Goal: Task Accomplishment & Management: Manage account settings

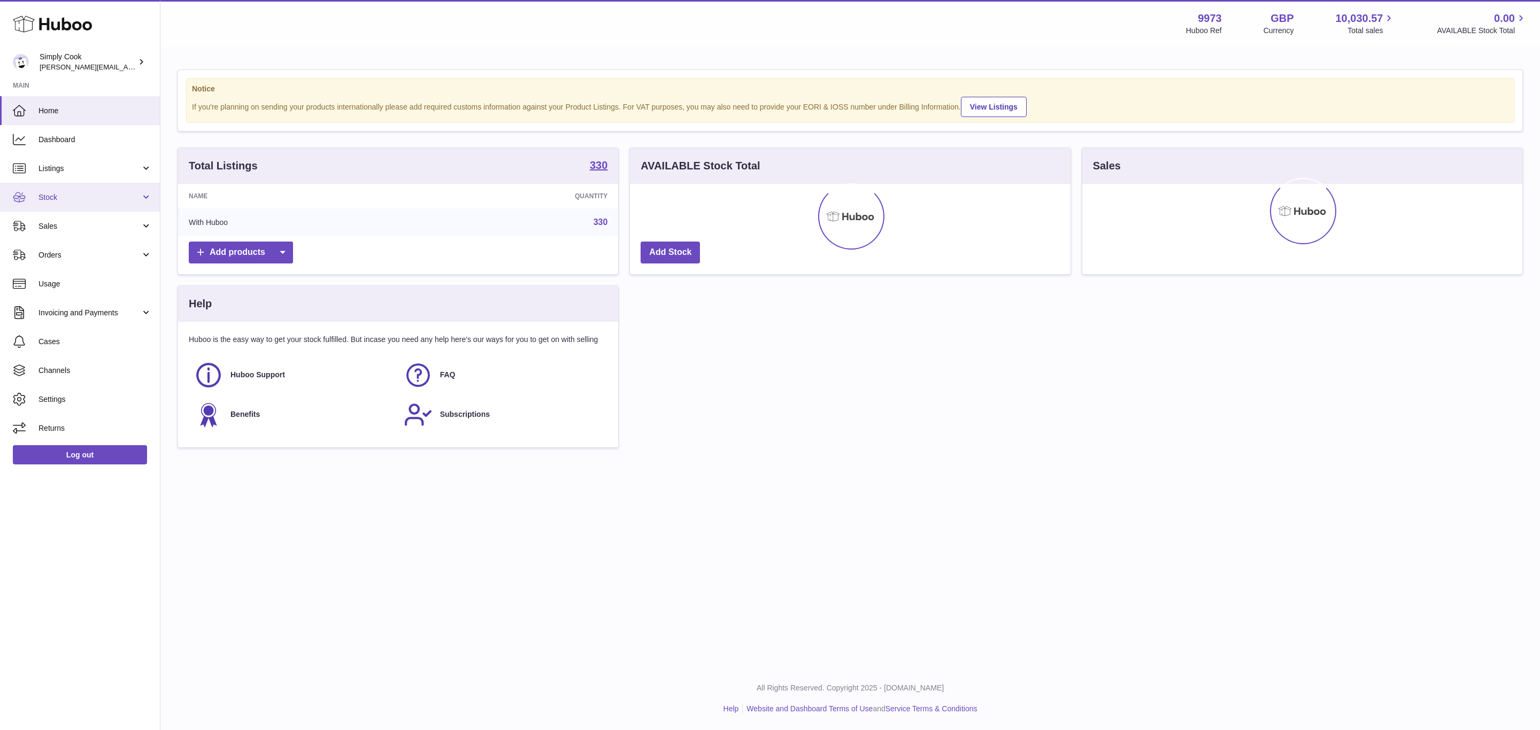
click at [63, 191] on link "Stock" at bounding box center [80, 197] width 160 height 29
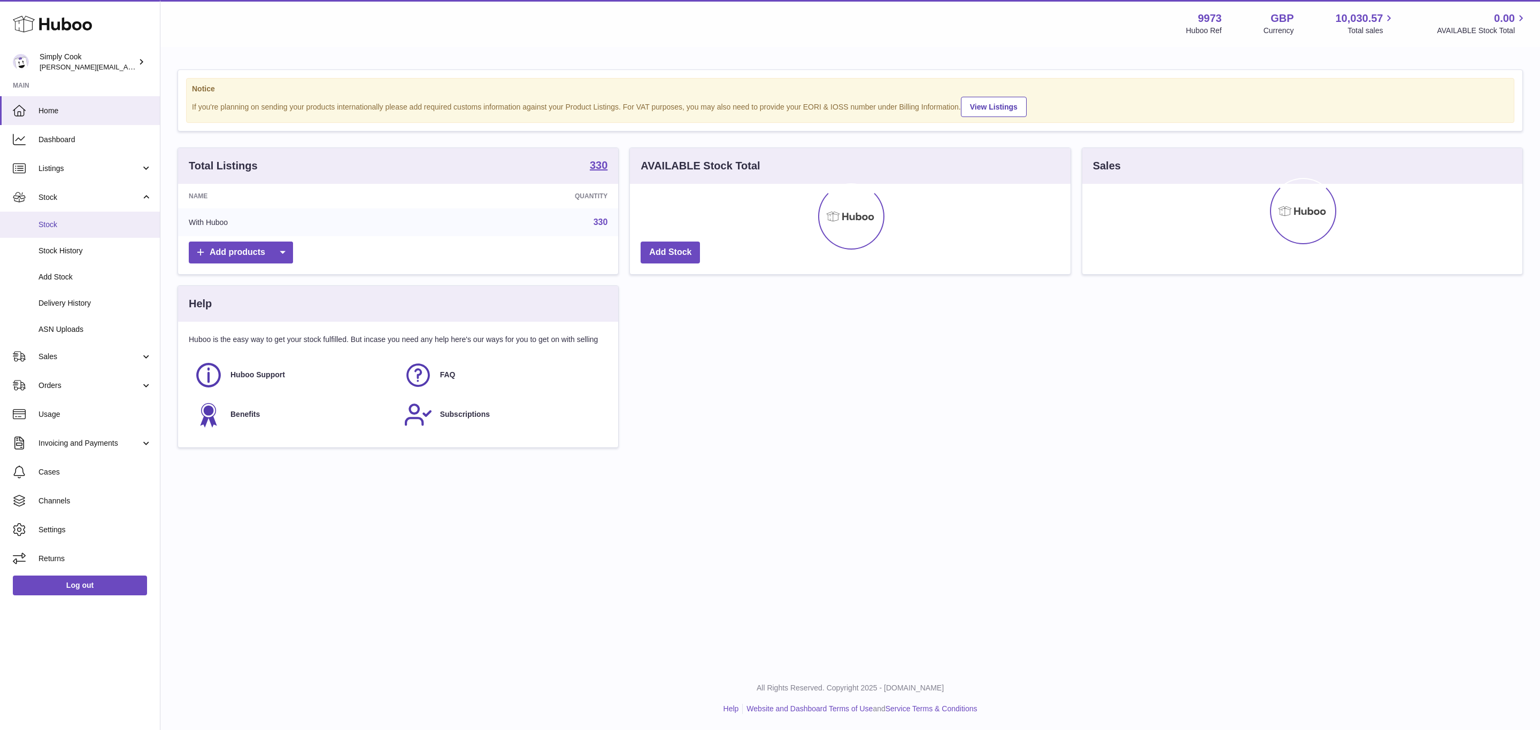
click at [61, 233] on link "Stock" at bounding box center [80, 225] width 160 height 26
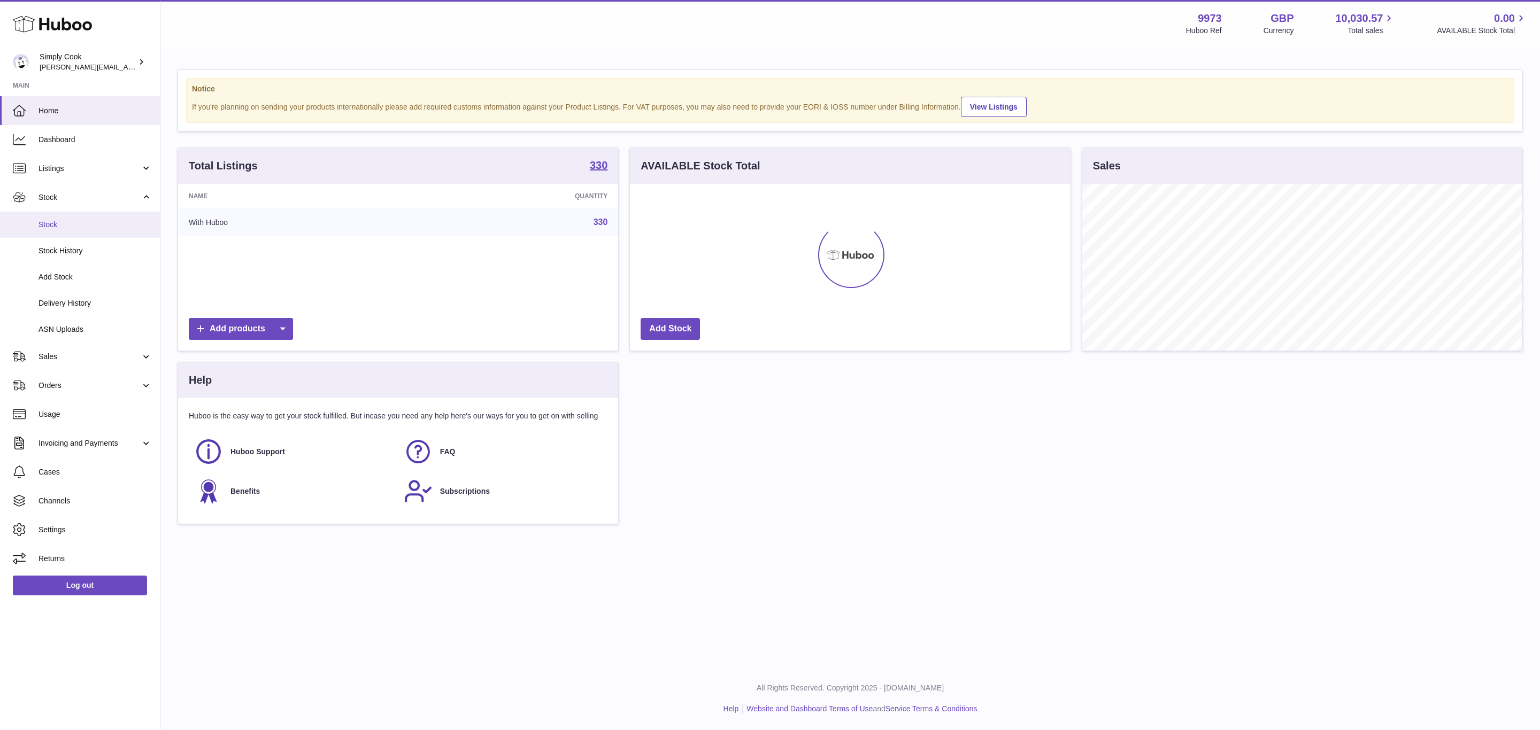
scroll to position [167, 439]
click at [58, 235] on link "Stock" at bounding box center [80, 225] width 160 height 26
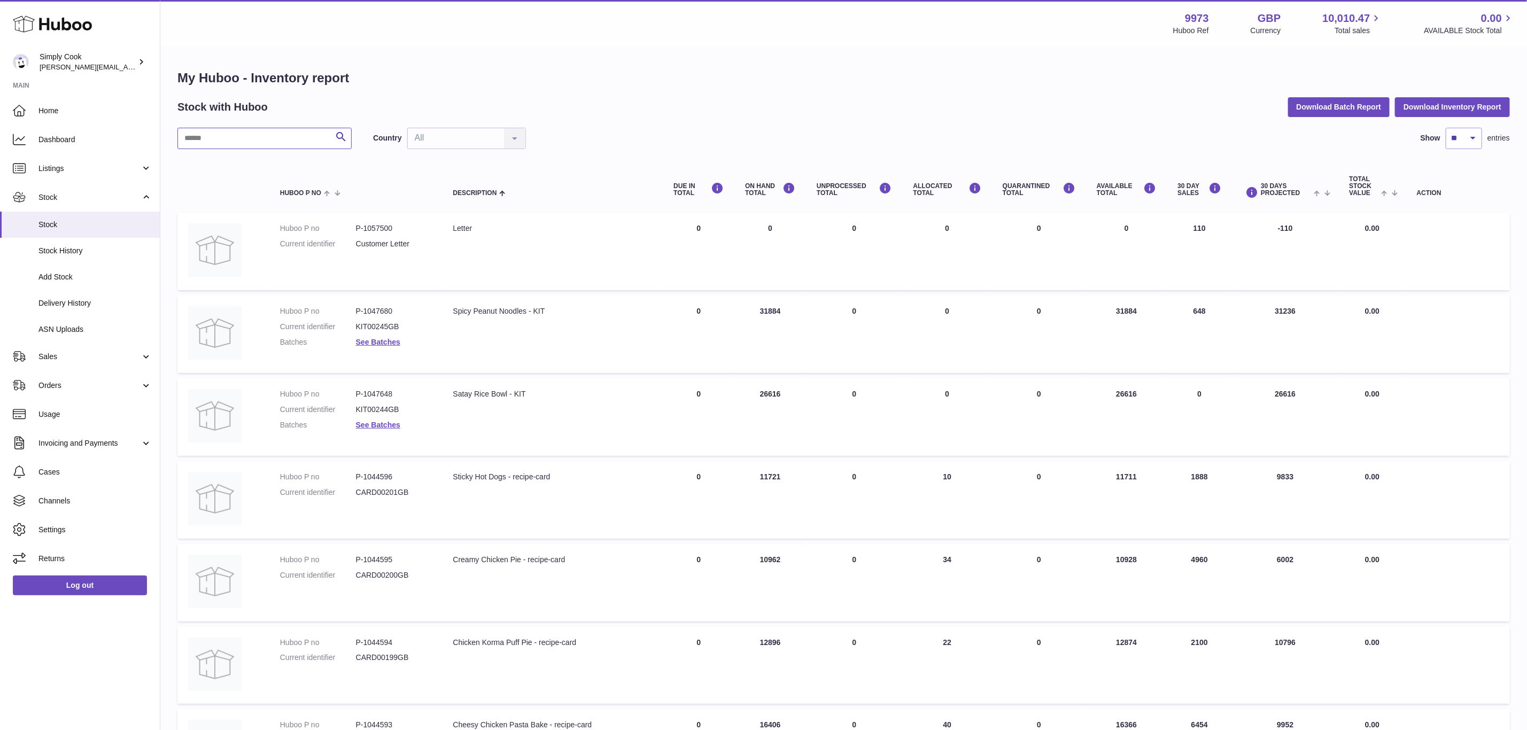
click at [281, 142] on input "text" at bounding box center [265, 138] width 174 height 21
type input "*******"
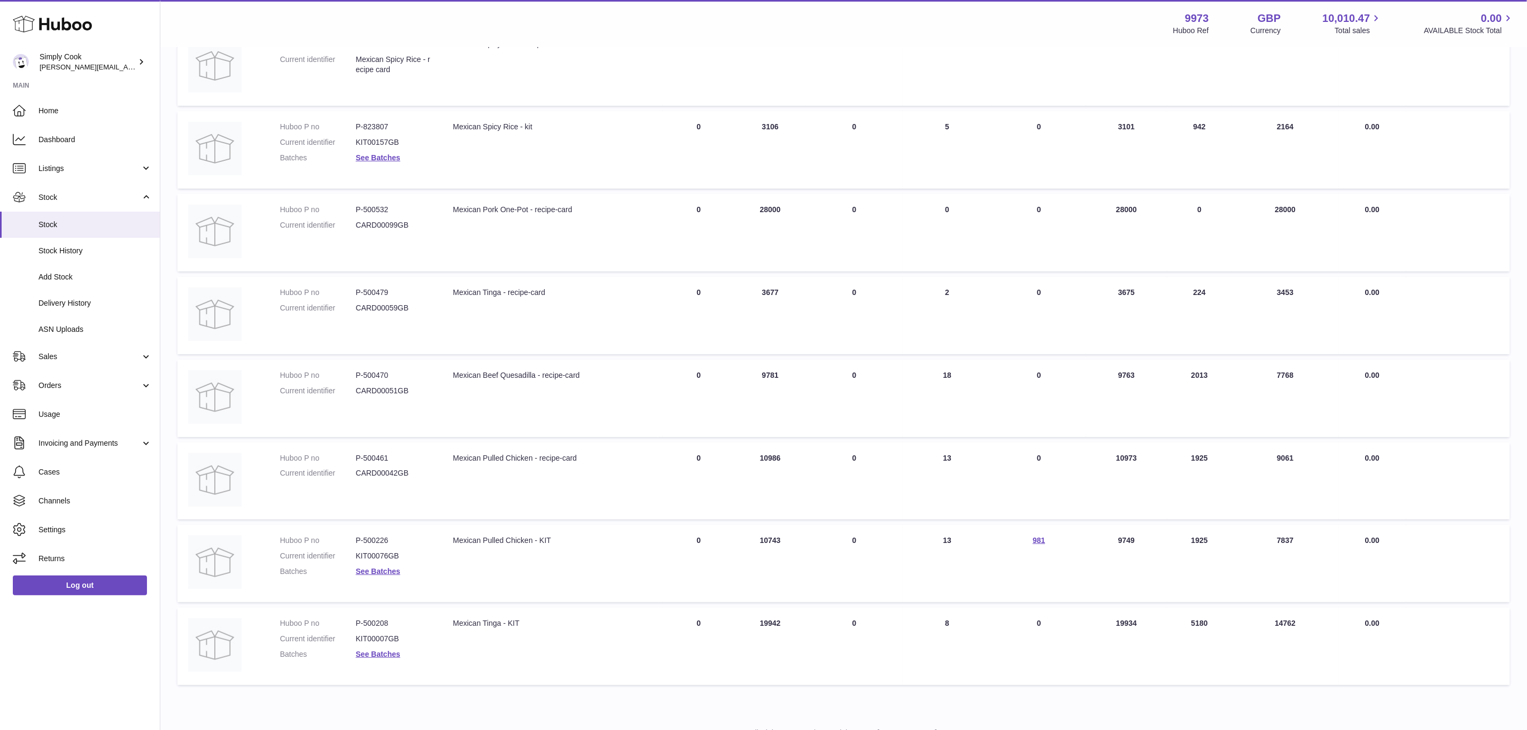
scroll to position [225, 0]
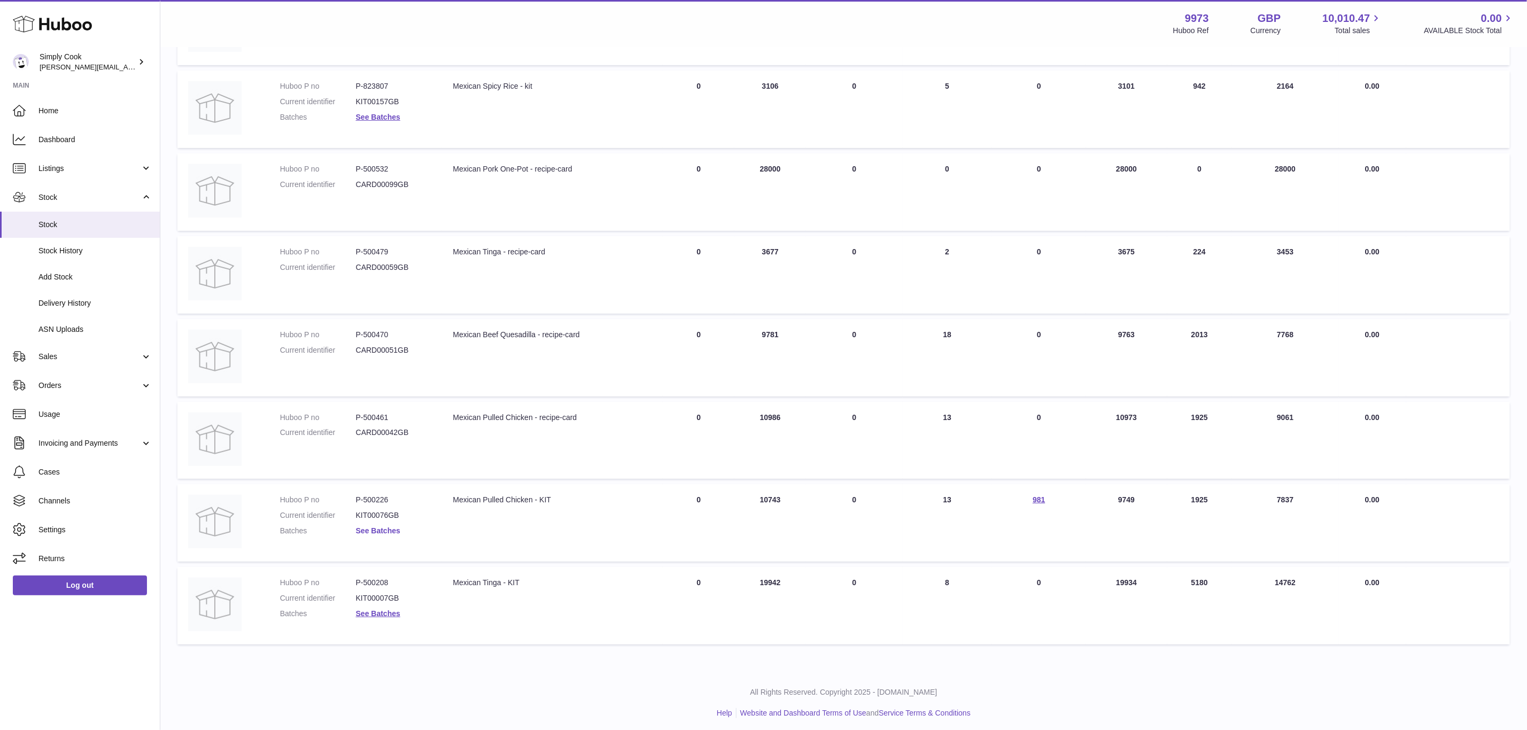
click at [387, 527] on link "See Batches" at bounding box center [378, 531] width 44 height 9
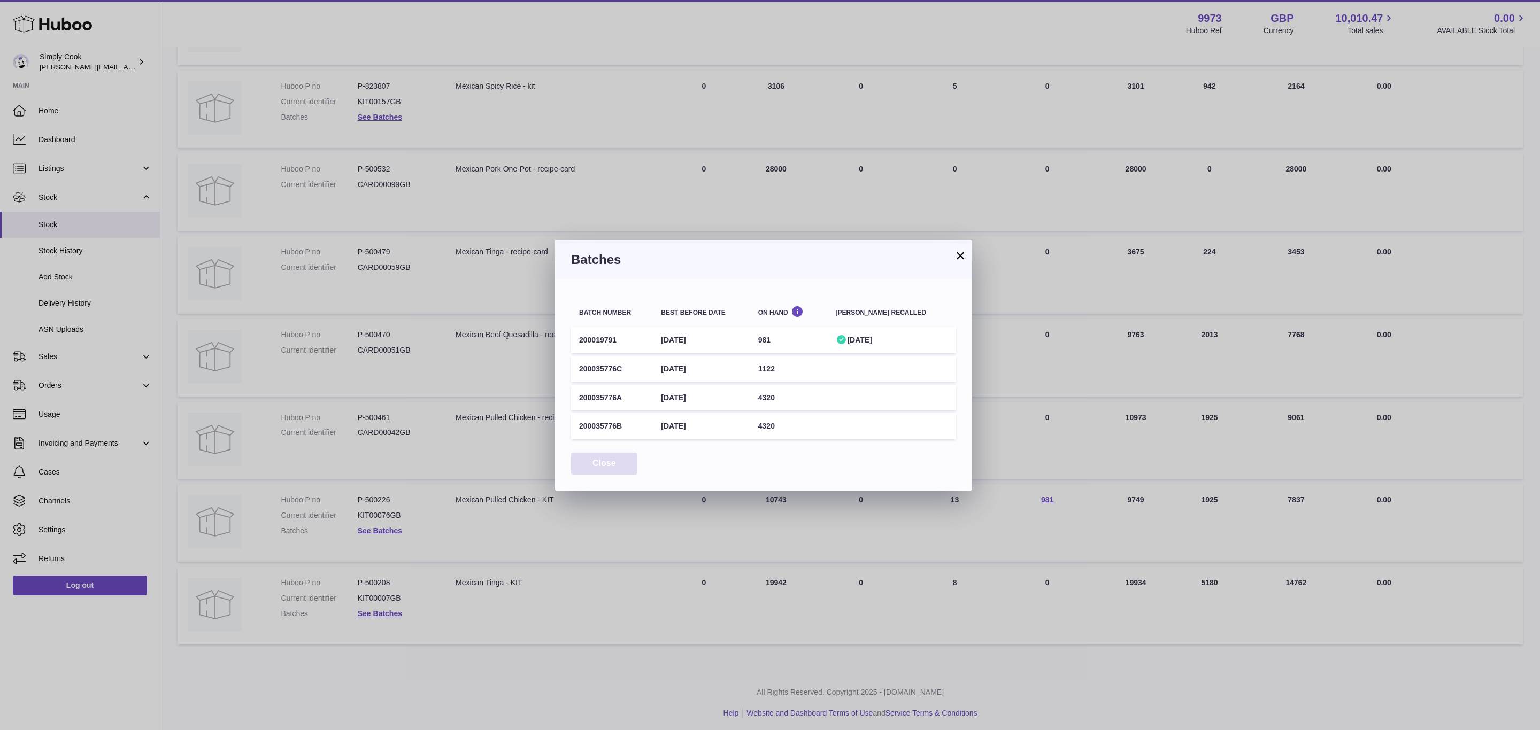
click at [608, 456] on button "Close" at bounding box center [604, 464] width 66 height 22
